Goal: Task Accomplishment & Management: Use online tool/utility

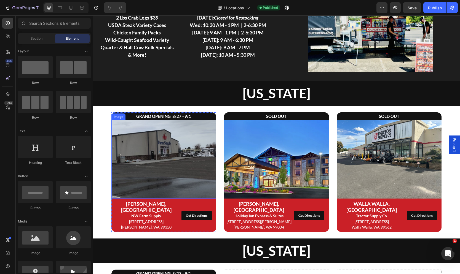
scroll to position [82, 0]
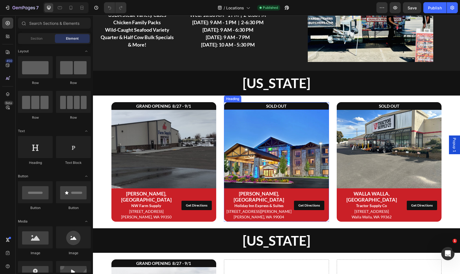
click at [240, 108] on h2 "SOLD OUT" at bounding box center [276, 106] width 105 height 8
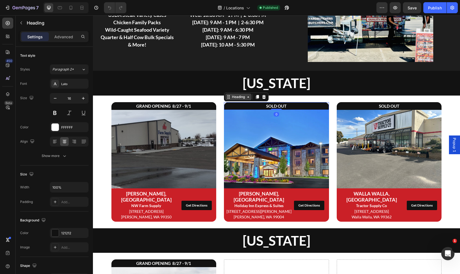
click at [231, 97] on div "Heading" at bounding box center [238, 97] width 15 height 5
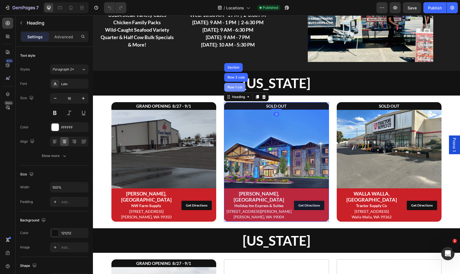
click at [235, 92] on div "Row 1 col" at bounding box center [234, 87] width 21 height 9
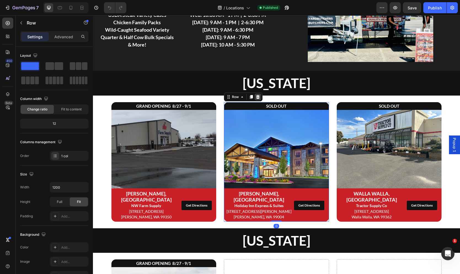
click at [259, 96] on icon at bounding box center [258, 97] width 4 height 4
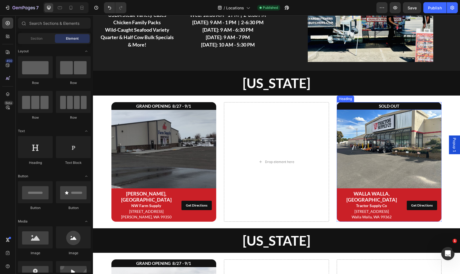
click at [342, 104] on h2 "SOLD OUT" at bounding box center [389, 106] width 105 height 8
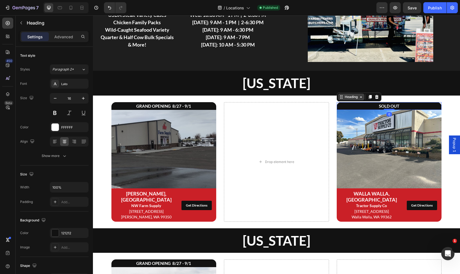
click at [342, 99] on icon at bounding box center [341, 97] width 4 height 4
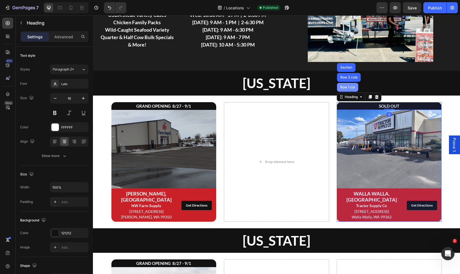
click at [346, 89] on div "Row 1 col" at bounding box center [347, 87] width 21 height 9
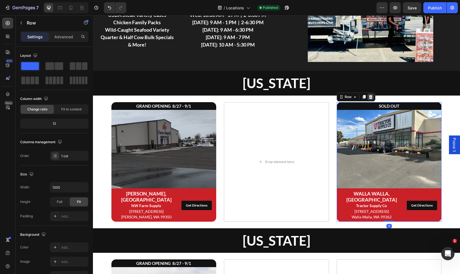
click at [371, 96] on icon at bounding box center [371, 97] width 4 height 4
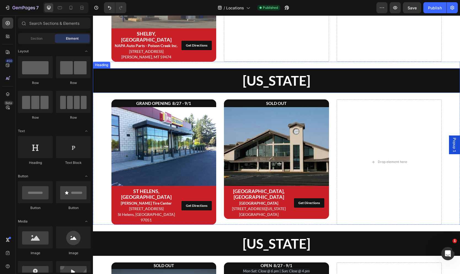
scroll to position [410, 0]
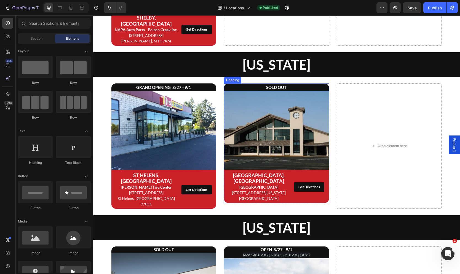
click at [272, 85] on strong "SOLD OUT" at bounding box center [276, 87] width 20 height 5
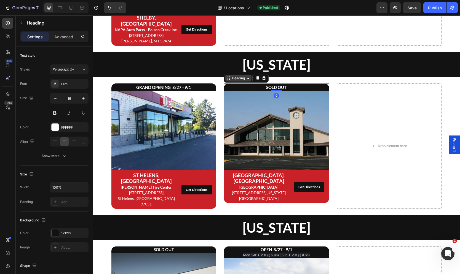
click at [230, 76] on icon at bounding box center [228, 78] width 4 height 4
click at [233, 66] on div "Row 1 col" at bounding box center [234, 68] width 21 height 9
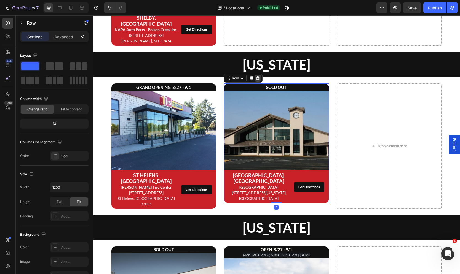
click at [260, 75] on div at bounding box center [257, 78] width 7 height 7
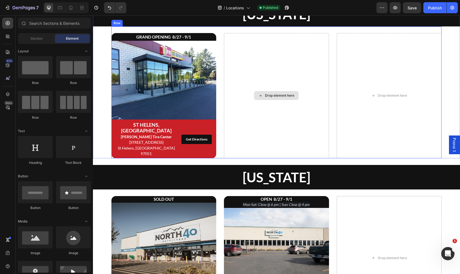
scroll to position [549, 0]
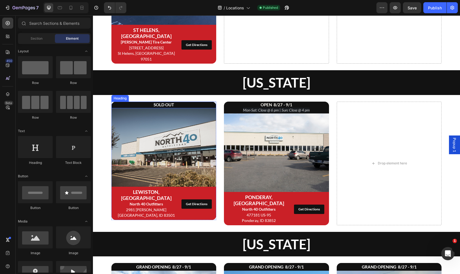
click at [168, 102] on h2 "SOLD OUT" at bounding box center [163, 105] width 105 height 7
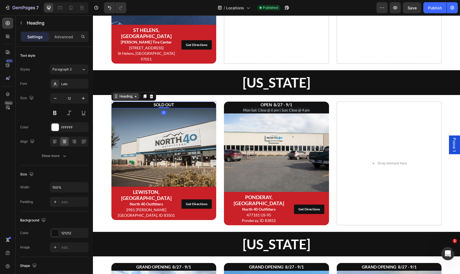
click at [124, 94] on div "Heading" at bounding box center [125, 96] width 15 height 5
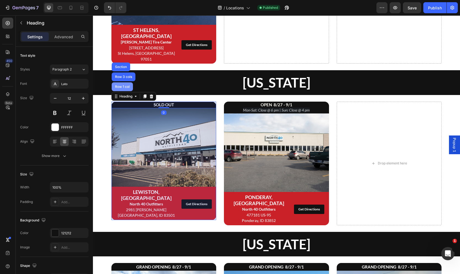
click at [122, 82] on div "Row 1 col" at bounding box center [122, 86] width 21 height 9
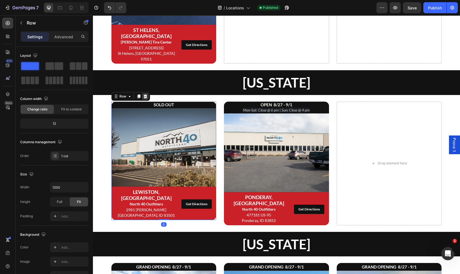
click at [146, 95] on icon at bounding box center [145, 97] width 4 height 4
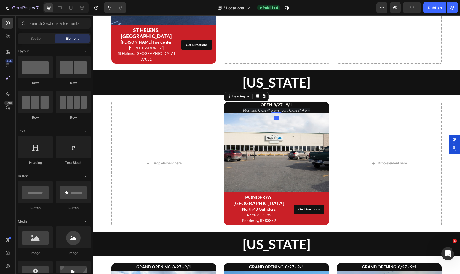
click at [259, 102] on h2 "OPEN 8/27 - 9/1 Mon-Sat: Close @ 6 pm | Sun: Close @ 4 pm" at bounding box center [276, 108] width 105 height 12
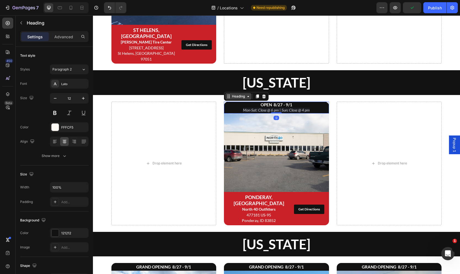
click at [234, 94] on div "Heading" at bounding box center [238, 96] width 15 height 5
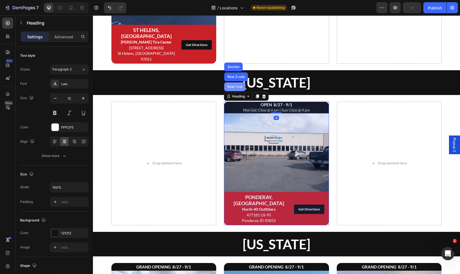
click at [236, 85] on div "Row 1 col" at bounding box center [234, 86] width 17 height 3
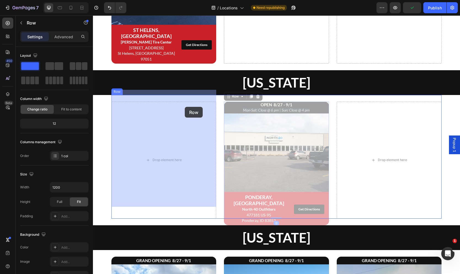
drag, startPoint x: 234, startPoint y: 84, endPoint x: 183, endPoint y: 107, distance: 56.1
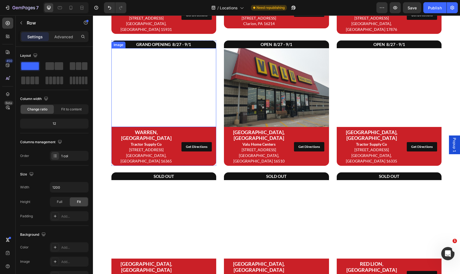
scroll to position [916, 0]
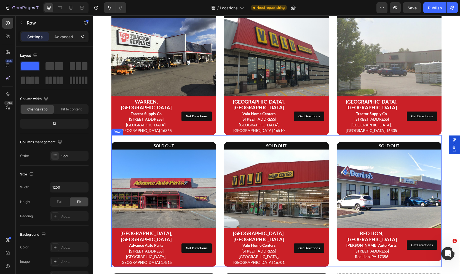
click at [218, 135] on div "SOLD OUT Heading Image BLOOMSBURG, PA Advance Auto Parts 1747 Columbia Blvd Blo…" at bounding box center [276, 201] width 330 height 132
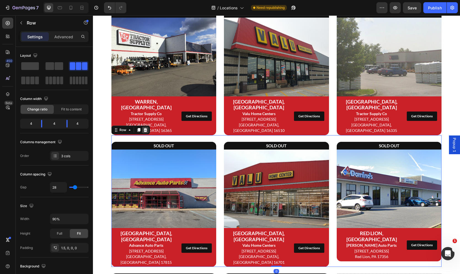
click at [147, 128] on icon at bounding box center [145, 130] width 4 height 4
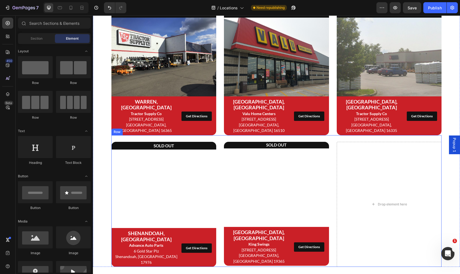
click at [199, 135] on div "SOLD OUT Heading Image SHENANDOAH, PA Advance Auto Parts 6 Gold Star Plz Shenan…" at bounding box center [276, 201] width 330 height 132
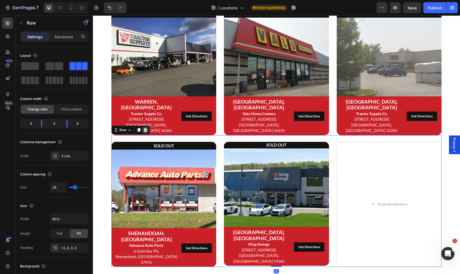
click at [146, 128] on icon at bounding box center [145, 130] width 4 height 4
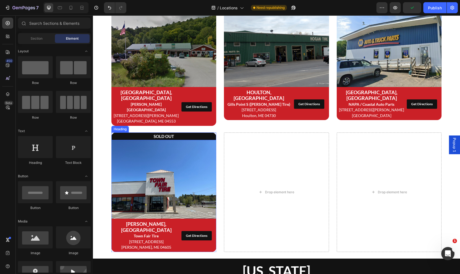
scroll to position [1217, 0]
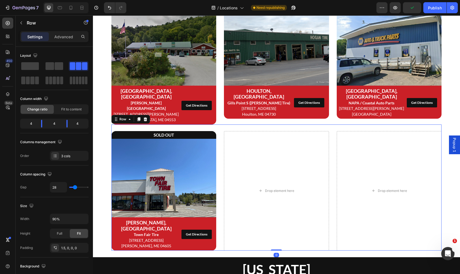
click at [219, 125] on div "SOLD OUT Heading Image ELLSWORTH, ME Town Fair Tire 260 High St Ellsworth, ME 0…" at bounding box center [276, 188] width 330 height 126
click at [144, 117] on icon at bounding box center [145, 119] width 4 height 4
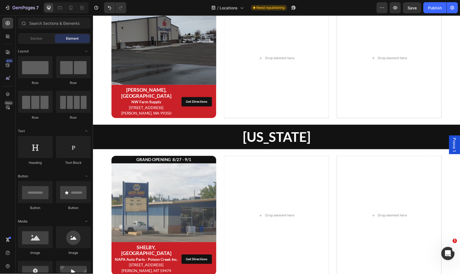
scroll to position [0, 0]
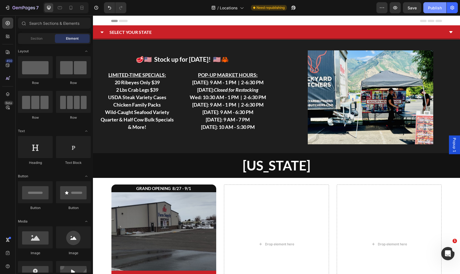
click at [430, 11] on button "Publish" at bounding box center [434, 7] width 23 height 11
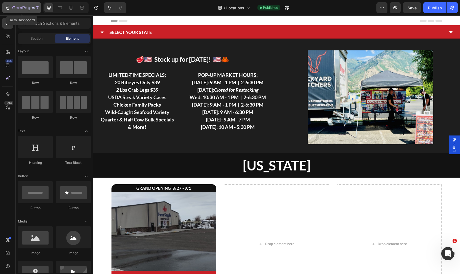
click at [6, 7] on icon "button" at bounding box center [8, 8] width 6 height 6
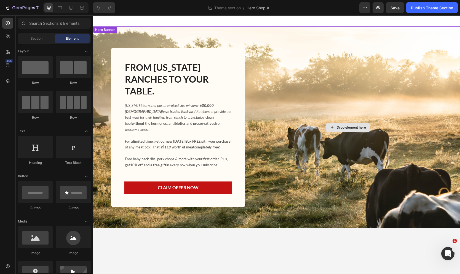
click at [294, 93] on div "Drop element here" at bounding box center [348, 128] width 188 height 160
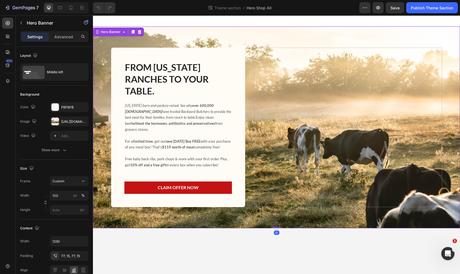
click at [174, 32] on div "FROM [US_STATE] RANCHES TO YOUR TABLE. Heading [US_STATE] born and pasture-rais…" at bounding box center [276, 127] width 339 height 202
click at [66, 122] on div "[URL][DOMAIN_NAME]" at bounding box center [69, 121] width 16 height 5
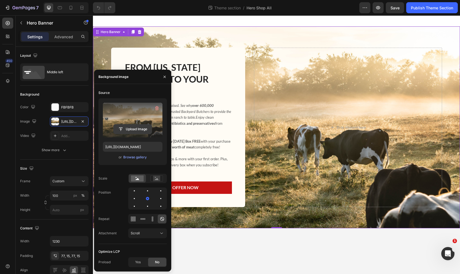
click at [140, 129] on input "file" at bounding box center [133, 129] width 38 height 9
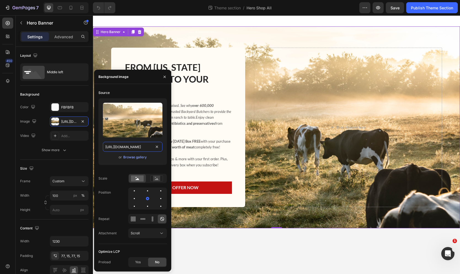
click at [135, 148] on input "[URL][DOMAIN_NAME]" at bounding box center [133, 147] width 60 height 10
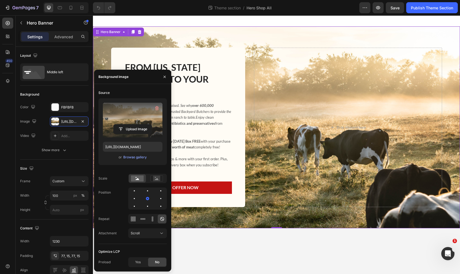
click at [131, 116] on label at bounding box center [133, 120] width 60 height 35
click at [131, 125] on input "file" at bounding box center [133, 129] width 38 height 9
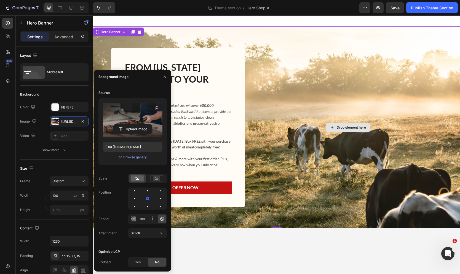
type input "[URL][DOMAIN_NAME]"
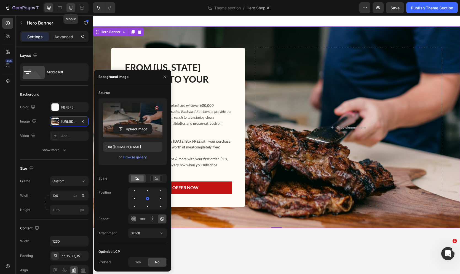
click at [72, 6] on icon at bounding box center [70, 8] width 3 height 4
type input "100%"
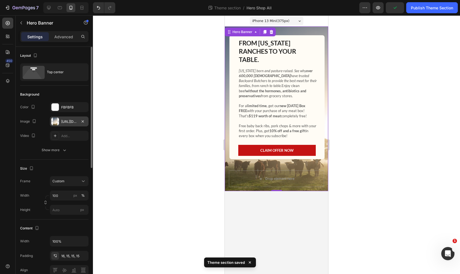
click at [67, 123] on div "[URL][DOMAIN_NAME]" at bounding box center [69, 121] width 16 height 5
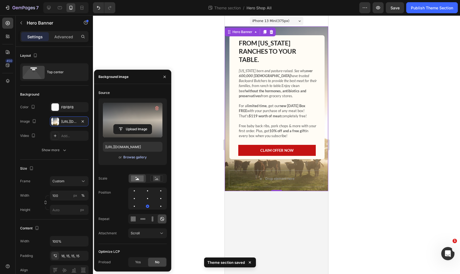
click at [137, 159] on div "Browse gallery" at bounding box center [134, 157] width 23 height 5
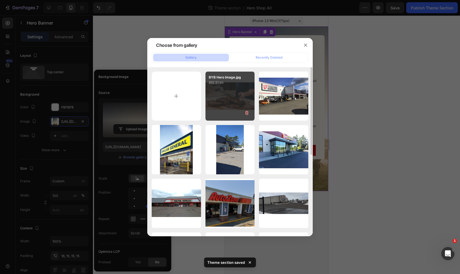
click at [229, 101] on div "BYB Hero Image.jpg 892.51 kb" at bounding box center [229, 96] width 49 height 49
type input "[URL][DOMAIN_NAME]"
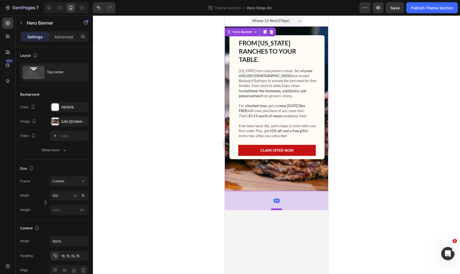
drag, startPoint x: 278, startPoint y: 179, endPoint x: 279, endPoint y: 198, distance: 19.0
click at [275, 209] on div at bounding box center [276, 210] width 11 height 2
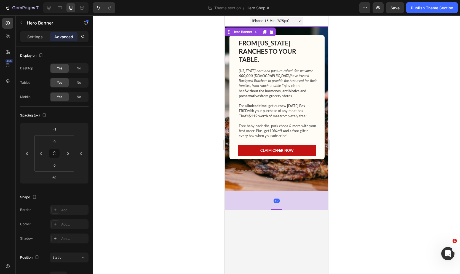
click at [366, 203] on div at bounding box center [276, 144] width 367 height 259
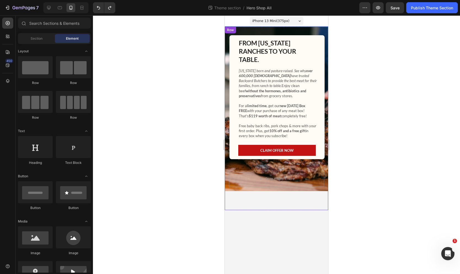
click at [275, 192] on div "FROM [US_STATE] RANCHES TO YOUR TABLE. Heading [US_STATE] born and pasture-rais…" at bounding box center [276, 119] width 103 height 184
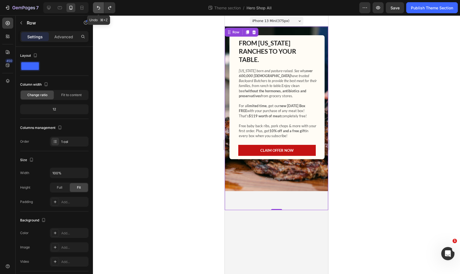
click at [101, 10] on icon "Undo/Redo" at bounding box center [99, 8] width 6 height 6
click at [101, 9] on icon "Undo/Redo" at bounding box center [99, 8] width 6 height 6
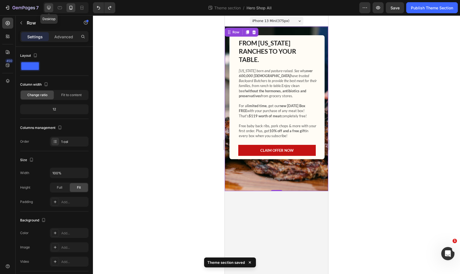
click at [49, 11] on div at bounding box center [48, 7] width 9 height 9
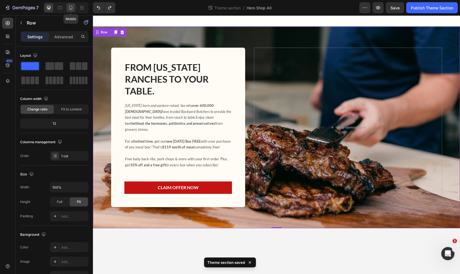
click at [72, 9] on icon at bounding box center [71, 8] width 6 height 6
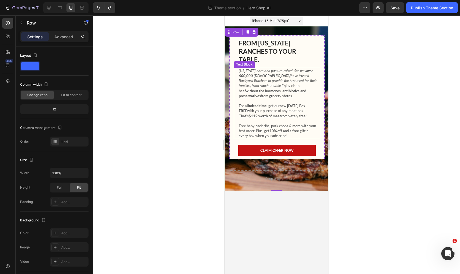
click at [292, 124] on p "Free baby back ribs, pork chops & more with your first order. Plus, get 10% off…" at bounding box center [278, 130] width 79 height 15
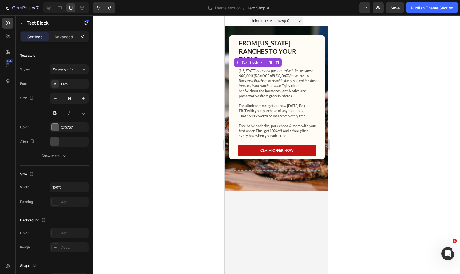
click at [292, 124] on p "Free baby back ribs, pork chops & more with your first order. Plus, get 10% off…" at bounding box center [278, 130] width 79 height 15
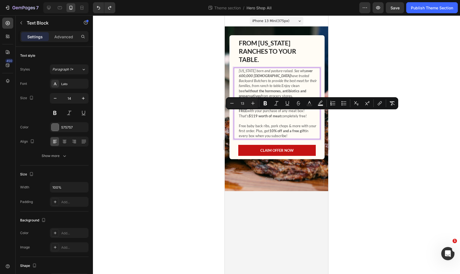
drag, startPoint x: 294, startPoint y: 124, endPoint x: 233, endPoint y: 116, distance: 61.7
click at [238, 116] on div "[US_STATE] born and pasture-raised. See why over 600,000 [DEMOGRAPHIC_DATA] hav…" at bounding box center [278, 103] width 80 height 71
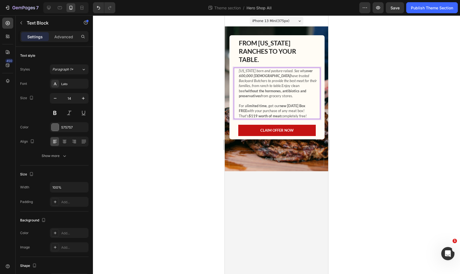
click at [373, 128] on div at bounding box center [276, 144] width 367 height 259
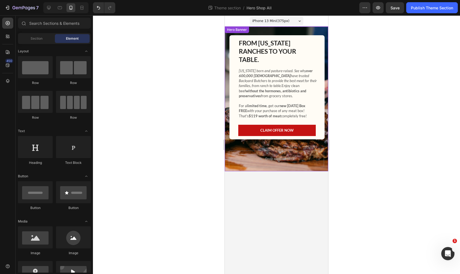
click at [278, 31] on div "FROM [US_STATE] RANCHES TO YOUR TABLE. Heading [US_STATE] born and pasture-rais…" at bounding box center [276, 91] width 95 height 120
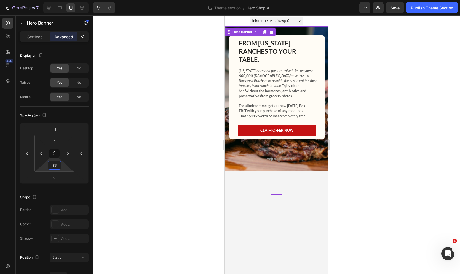
drag, startPoint x: 64, startPoint y: 166, endPoint x: 64, endPoint y: 154, distance: 11.9
click at [64, 0] on html "7 Theme section / Hero Shop All Preview Save Publish Theme Section 450 Sections…" at bounding box center [230, 0] width 460 height 0
click at [96, 8] on button "Undo/Redo" at bounding box center [98, 7] width 11 height 11
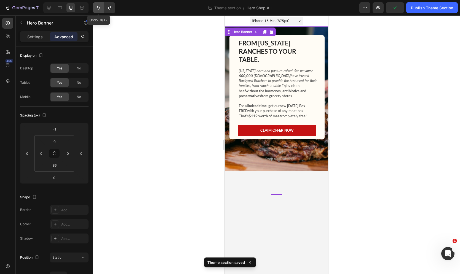
click at [97, 9] on icon "Undo/Redo" at bounding box center [99, 8] width 6 height 6
type input "0"
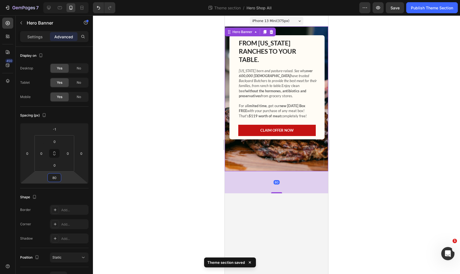
drag, startPoint x: 63, startPoint y: 179, endPoint x: 65, endPoint y: 168, distance: 11.1
click at [65, 0] on html "7 Theme section / Hero Shop All Preview Save Publish Theme Section 450 Sections…" at bounding box center [230, 0] width 460 height 0
click at [100, 7] on icon "Undo/Redo" at bounding box center [99, 8] width 6 height 6
type input "0"
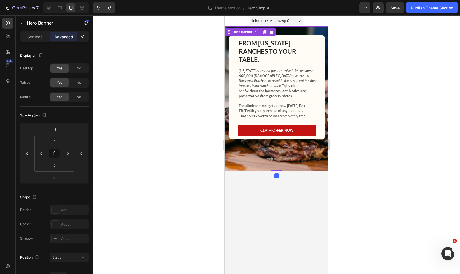
click at [227, 62] on div "FROM [US_STATE] RANCHES TO YOUR TABLE. Heading [US_STATE] born and pasture-rais…" at bounding box center [276, 98] width 103 height 145
click at [307, 30] on div "FROM [US_STATE] RANCHES TO YOUR TABLE. Heading [US_STATE] born and pasture-rais…" at bounding box center [276, 98] width 103 height 145
click at [35, 39] on p "Settings" at bounding box center [34, 37] width 15 height 6
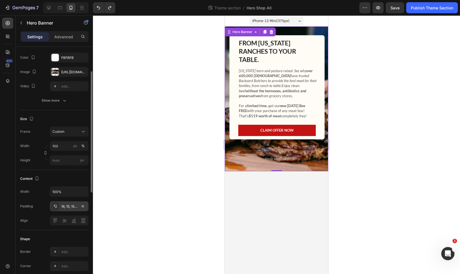
scroll to position [50, 0]
click at [62, 159] on input "px" at bounding box center [69, 160] width 39 height 10
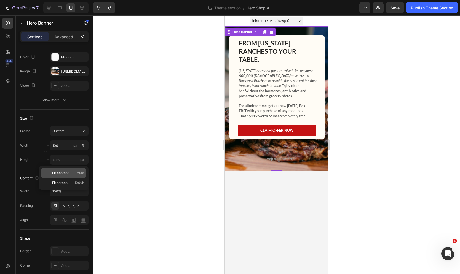
click at [72, 176] on div "Fit content Auto" at bounding box center [63, 173] width 45 height 10
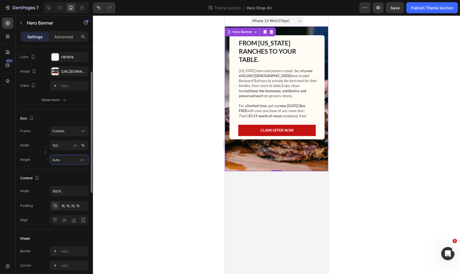
click at [59, 160] on input "Auto" at bounding box center [69, 160] width 39 height 10
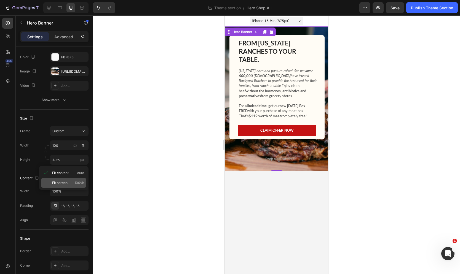
click at [68, 182] on p "Fit screen 100vh" at bounding box center [68, 183] width 32 height 5
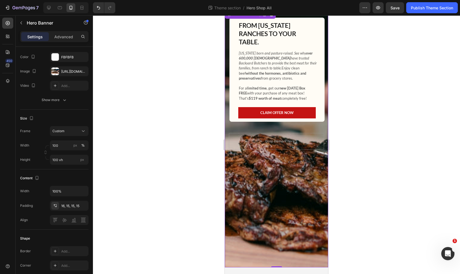
scroll to position [0, 0]
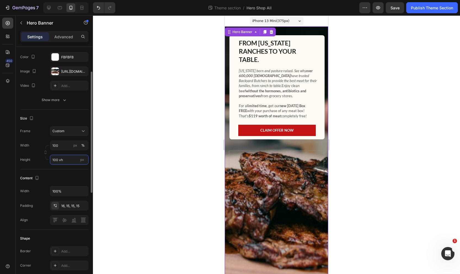
click at [69, 162] on input "100 vh" at bounding box center [69, 160] width 39 height 10
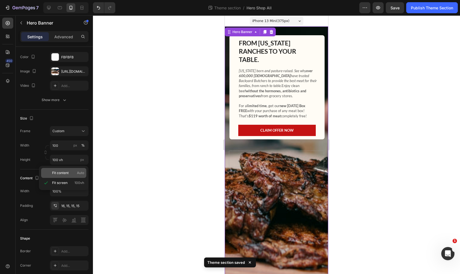
click at [71, 176] on div "Fit content Auto" at bounding box center [63, 173] width 45 height 10
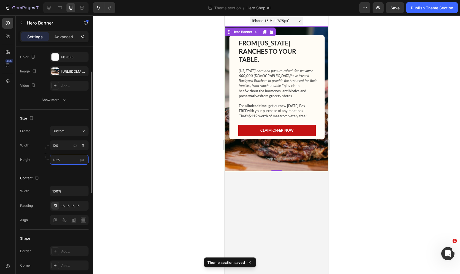
click at [65, 162] on input "Auto" at bounding box center [69, 160] width 39 height 10
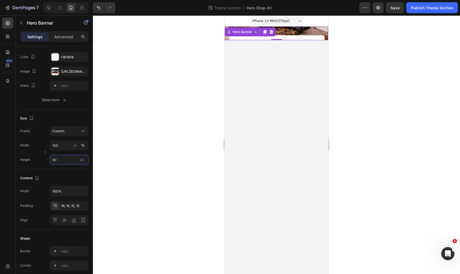
type input "50"
click at [128, 165] on div at bounding box center [276, 144] width 367 height 259
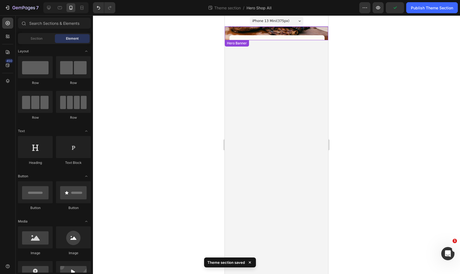
click at [228, 29] on div "FROM [US_STATE] RANCHES TO YOUR TABLE. Heading [US_STATE] born and pasture-rais…" at bounding box center [276, 98] width 103 height 145
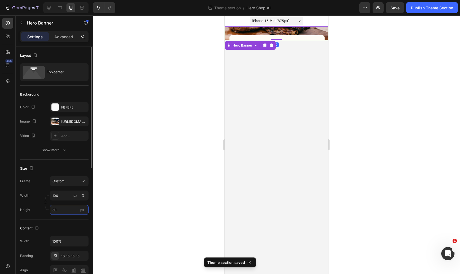
click at [67, 208] on input "50" at bounding box center [69, 210] width 39 height 10
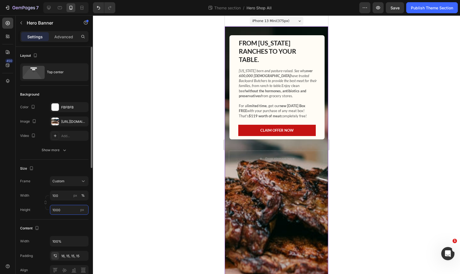
click at [67, 209] on input "1000" at bounding box center [69, 210] width 39 height 10
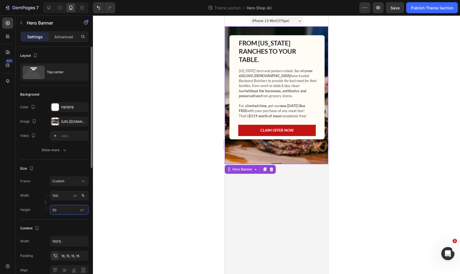
type input "5"
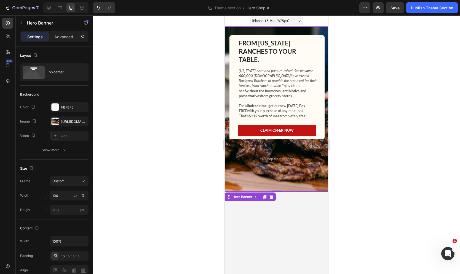
click at [291, 18] on div "iPhone 13 Mini ( 375 px)" at bounding box center [276, 21] width 53 height 8
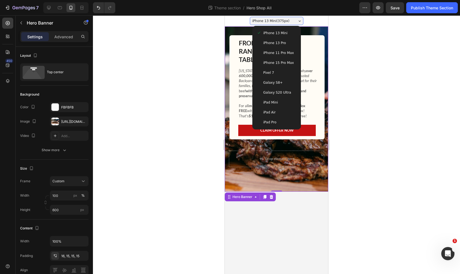
click at [287, 45] on div "iPhone 13 Pro" at bounding box center [277, 43] width 40 height 6
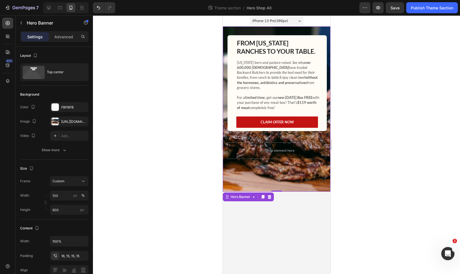
click at [277, 21] on span "iPhone 13 Pro ( 390 px)" at bounding box center [270, 21] width 36 height 6
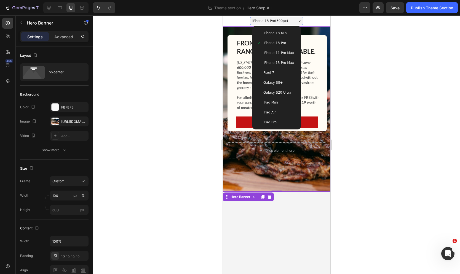
click at [278, 62] on span "iPhone 15 Pro Max" at bounding box center [278, 63] width 31 height 6
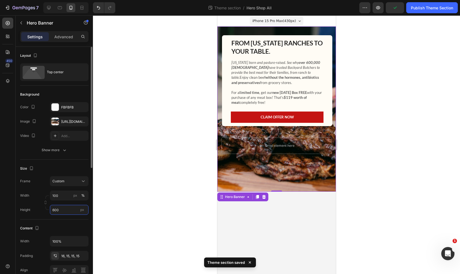
click at [64, 212] on input "600" at bounding box center [69, 210] width 39 height 10
click at [63, 212] on input "600" at bounding box center [69, 210] width 39 height 10
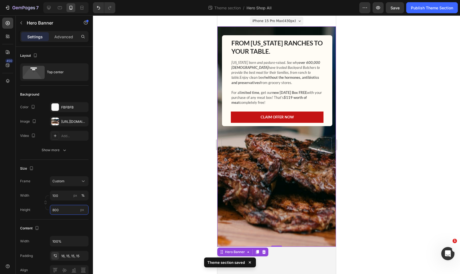
type input "800"
click at [137, 195] on div at bounding box center [276, 144] width 367 height 259
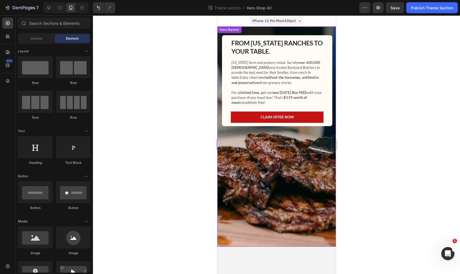
click at [259, 189] on div "Background Image" at bounding box center [276, 136] width 119 height 221
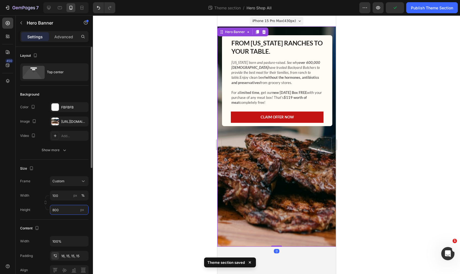
click at [65, 213] on input "800" at bounding box center [69, 210] width 39 height 10
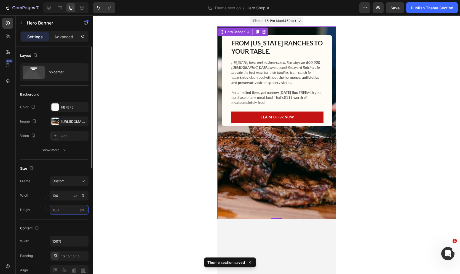
click at [65, 213] on input "700" at bounding box center [69, 210] width 39 height 10
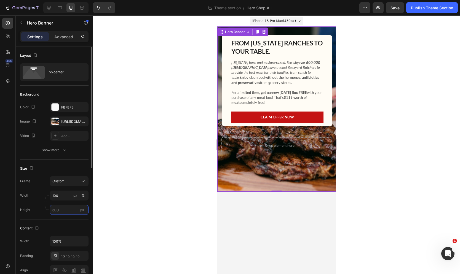
click at [65, 209] on input "600" at bounding box center [69, 210] width 39 height 10
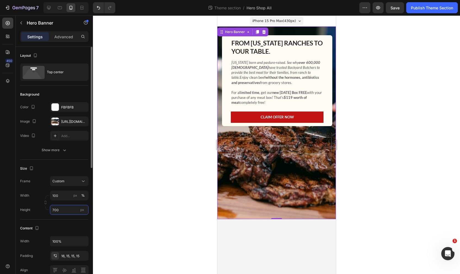
click at [65, 209] on input "700" at bounding box center [69, 210] width 39 height 10
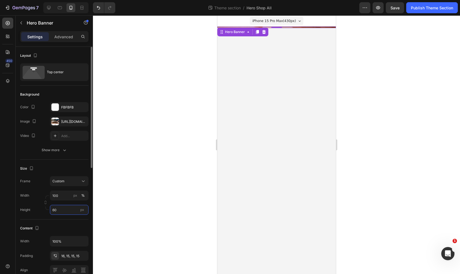
type input "600"
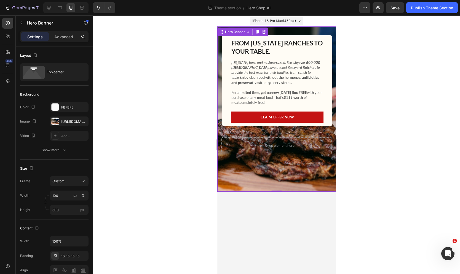
click at [422, 62] on div at bounding box center [276, 144] width 367 height 259
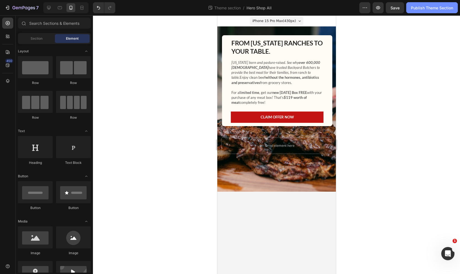
click at [431, 9] on div "Publish Theme Section" at bounding box center [432, 8] width 42 height 6
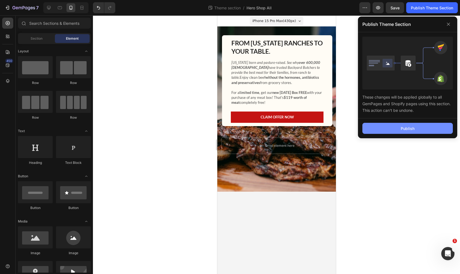
click at [395, 127] on button "Publish" at bounding box center [407, 128] width 90 height 11
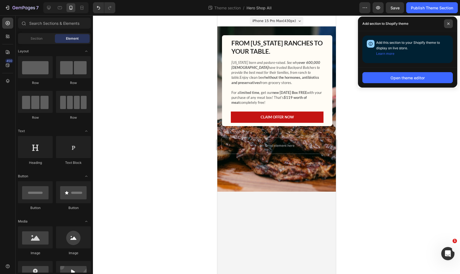
click at [448, 23] on icon at bounding box center [448, 23] width 3 height 3
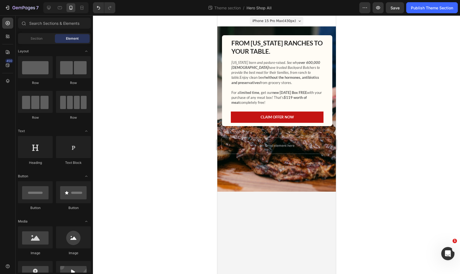
click at [405, 104] on div at bounding box center [276, 144] width 367 height 259
click at [328, 37] on div "FROM [US_STATE] RANCHES TO YOUR TABLE. Heading [US_STATE] born and pasture-rais…" at bounding box center [277, 80] width 110 height 91
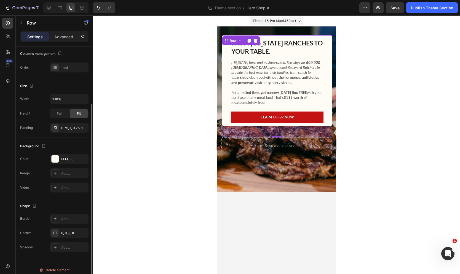
scroll to position [75, 0]
click at [56, 247] on icon at bounding box center [55, 246] width 3 height 3
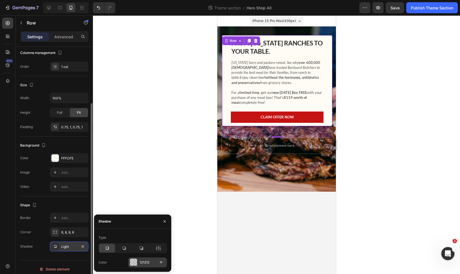
click at [142, 262] on div "121212" at bounding box center [147, 262] width 16 height 5
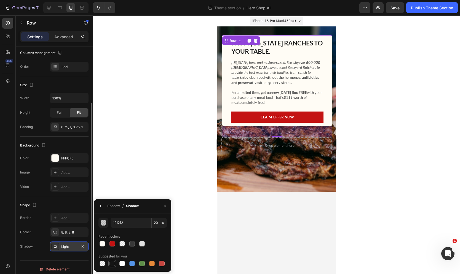
click at [112, 265] on div at bounding box center [112, 264] width 6 height 6
type input "151515"
type input "100"
click at [82, 247] on icon "button" at bounding box center [82, 247] width 4 height 4
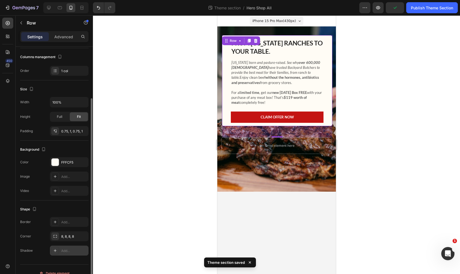
scroll to position [69, 0]
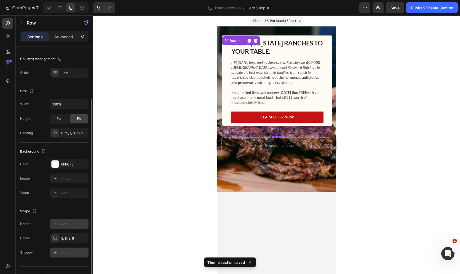
click at [66, 224] on div "Add..." at bounding box center [74, 224] width 26 height 5
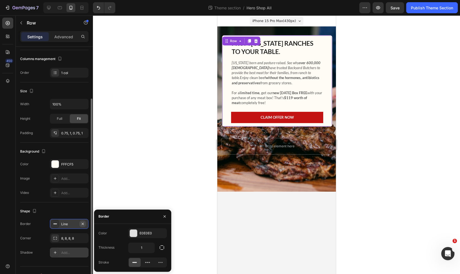
click at [82, 224] on icon "button" at bounding box center [82, 224] width 4 height 4
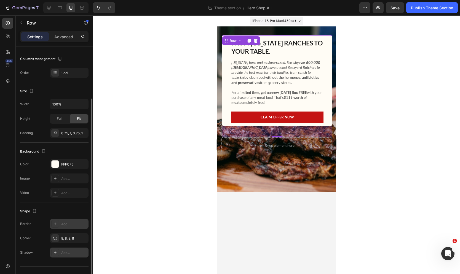
click at [169, 173] on div at bounding box center [276, 144] width 367 height 259
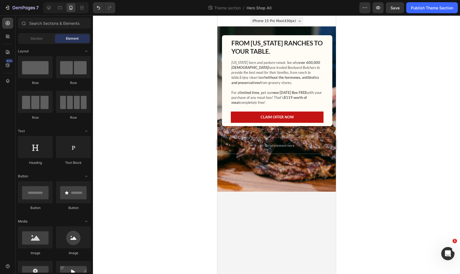
click at [376, 91] on div at bounding box center [276, 144] width 367 height 259
click at [421, 11] on button "Publish Theme Section" at bounding box center [432, 7] width 52 height 11
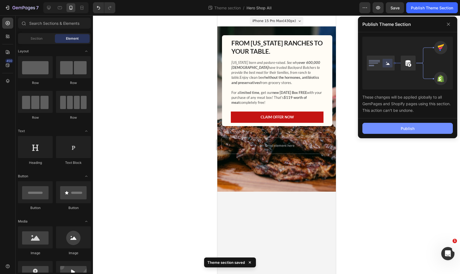
click at [409, 125] on button "Publish" at bounding box center [407, 128] width 90 height 11
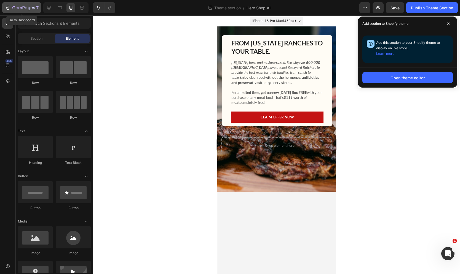
click at [27, 9] on icon "button" at bounding box center [26, 8] width 2 height 2
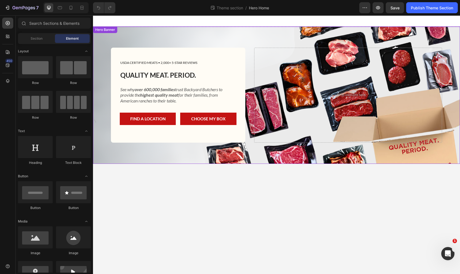
click at [189, 32] on div "USDA CERTIFIED MEATS • 2,000+ 5-STAR REVIEWS Text Block Row QUALITY MEAT. PERIO…" at bounding box center [276, 95] width 339 height 138
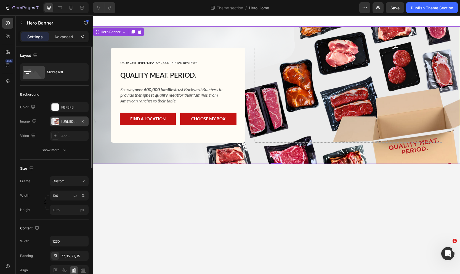
click at [67, 121] on div "https://cdn.shopify.com/s/files/1/0463/4411/0239/files/gempages_447622457906431…" at bounding box center [69, 121] width 16 height 5
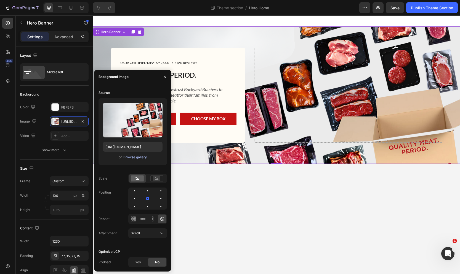
click at [135, 159] on div "Browse gallery" at bounding box center [134, 157] width 23 height 5
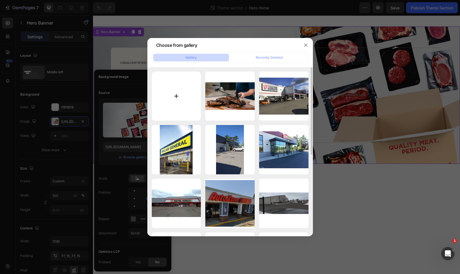
click at [168, 109] on input "file" at bounding box center [176, 96] width 49 height 49
type input "C:\fakepath\4.jpg"
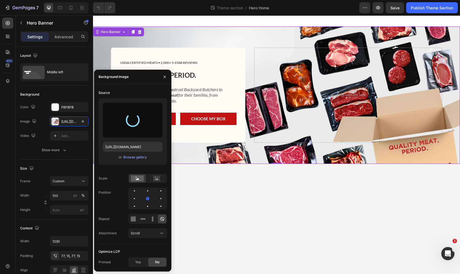
type input "https://cdn.shopify.com/s/files/1/0463/4411/0239/files/gempages_447622457906431…"
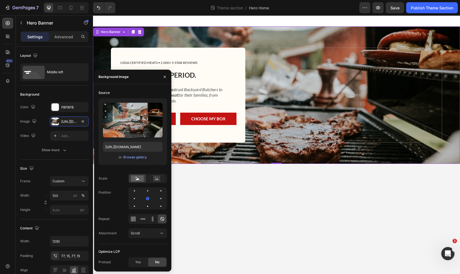
click at [323, 203] on body "USDA CERTIFIED MEATS • 2,000+ 5-STAR REVIEWS Text Block Row QUALITY MEAT. PERIO…" at bounding box center [276, 144] width 367 height 259
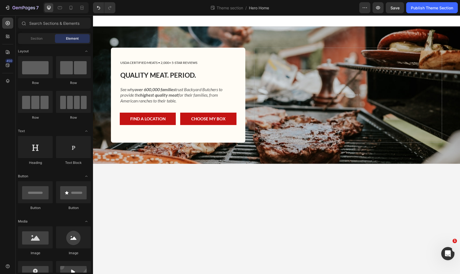
click at [312, 195] on body "USDA CERTIFIED MEATS • 2,000+ 5-STAR REVIEWS Text Block Row QUALITY MEAT. PERIO…" at bounding box center [276, 144] width 367 height 259
click at [205, 180] on body "USDA CERTIFIED MEATS • 2,000+ 5-STAR REVIEWS Text Block Row QUALITY MEAT. PERIO…" at bounding box center [276, 144] width 367 height 259
click at [378, 9] on icon "button" at bounding box center [378, 8] width 6 height 6
click at [96, 6] on icon "Undo/Redo" at bounding box center [99, 8] width 6 height 6
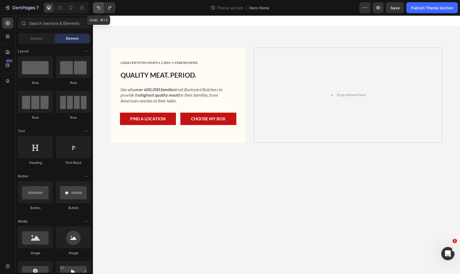
click at [97, 6] on icon "Undo/Redo" at bounding box center [99, 8] width 6 height 6
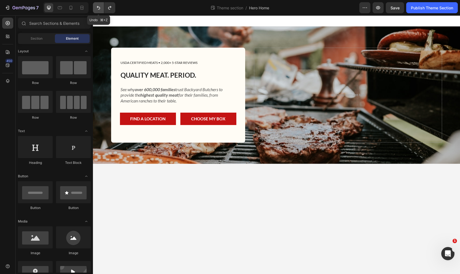
click at [97, 6] on icon "Undo/Redo" at bounding box center [99, 8] width 6 height 6
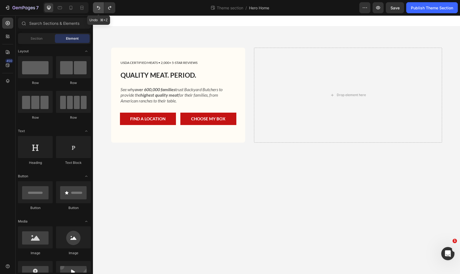
click at [97, 6] on icon "Undo/Redo" at bounding box center [99, 8] width 6 height 6
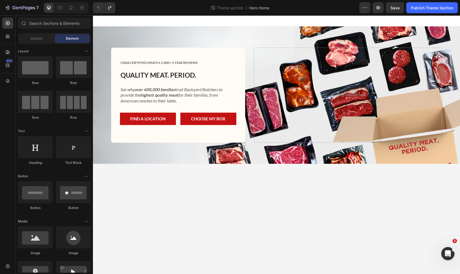
click at [315, 223] on body "USDA CERTIFIED MEATS • 2,000+ 5-STAR REVIEWS Text Block Row QUALITY MEAT. PERIO…" at bounding box center [276, 144] width 367 height 259
